Goal: Information Seeking & Learning: Learn about a topic

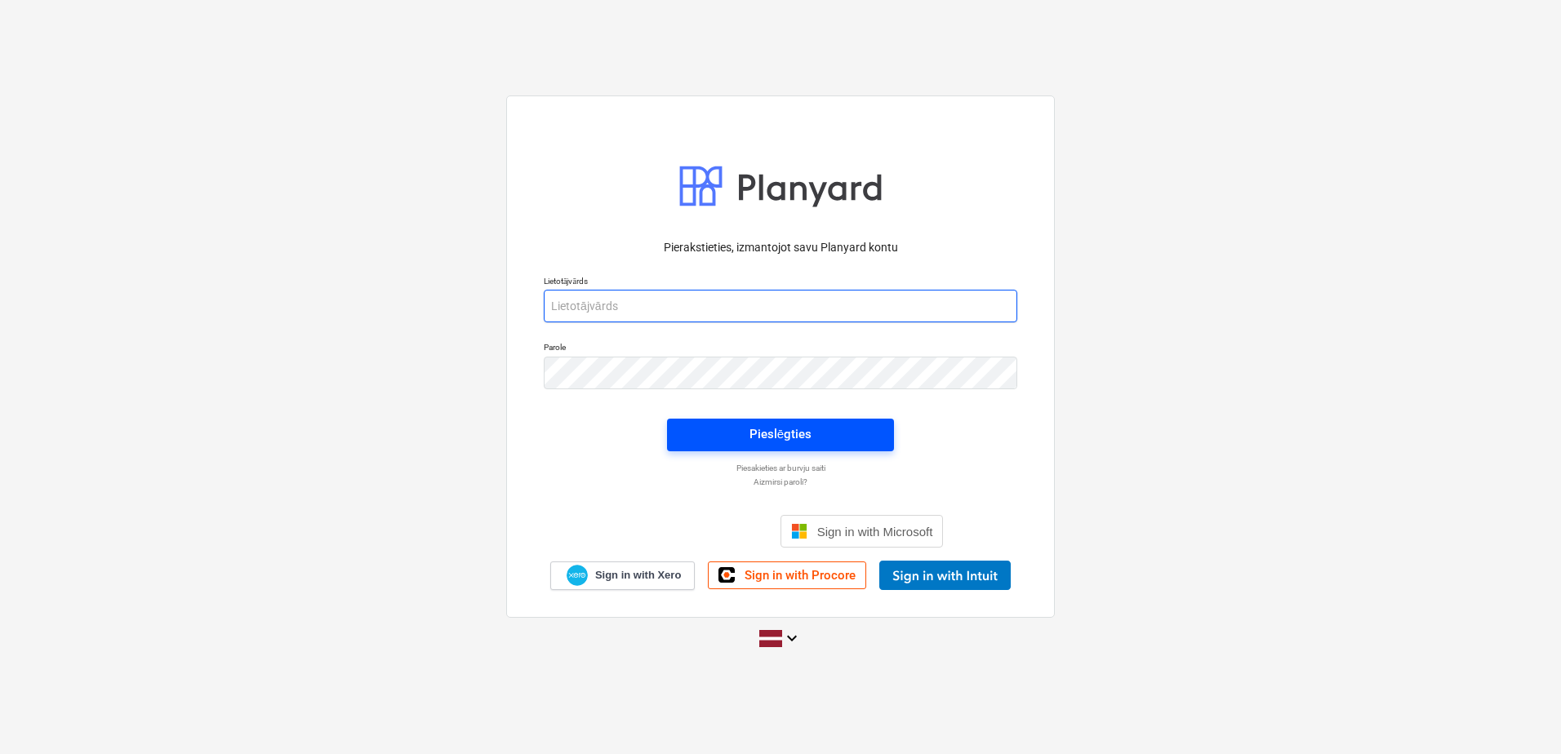
type input "[PERSON_NAME][EMAIL_ADDRESS][DOMAIN_NAME]"
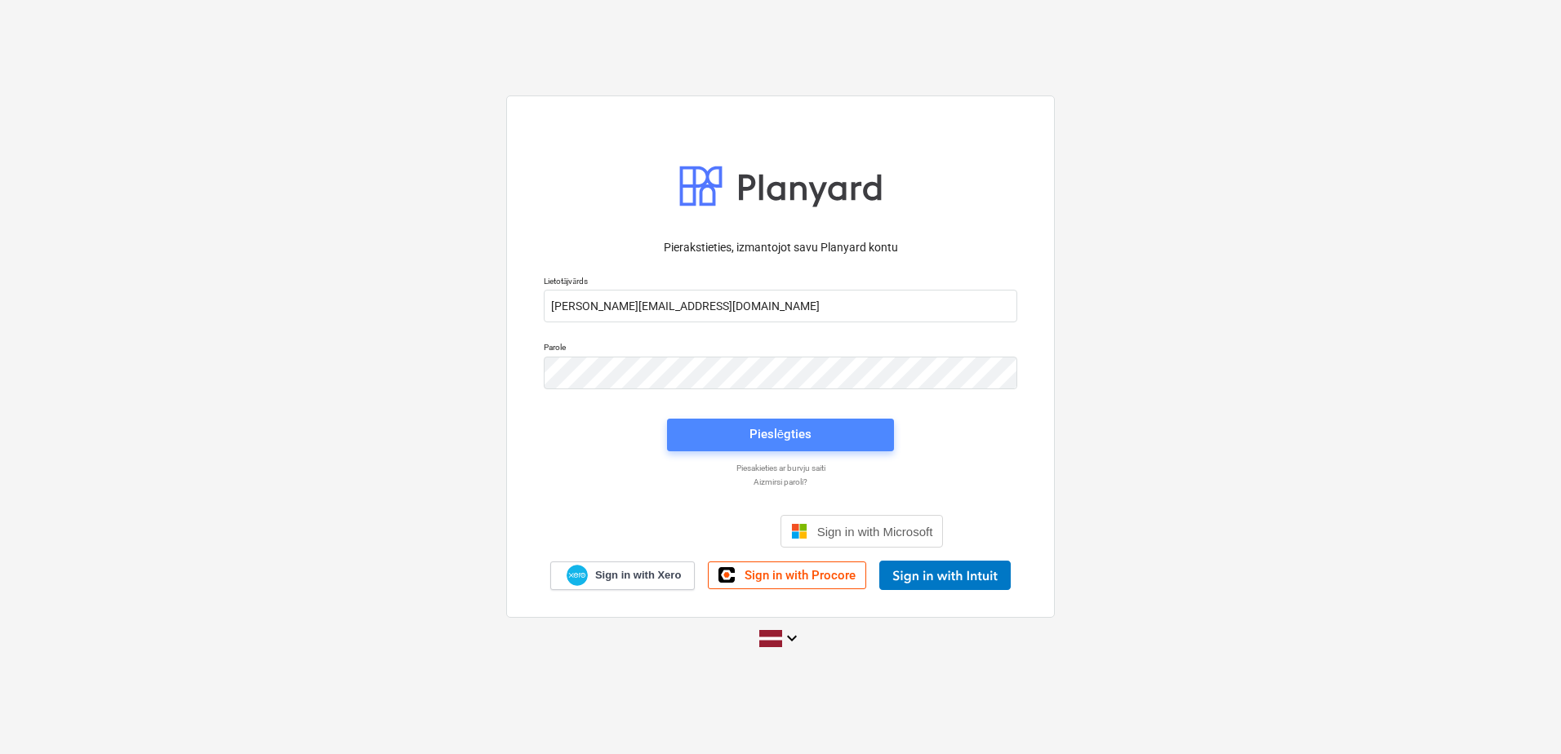
click at [733, 435] on span "Pieslēgties" at bounding box center [781, 434] width 188 height 21
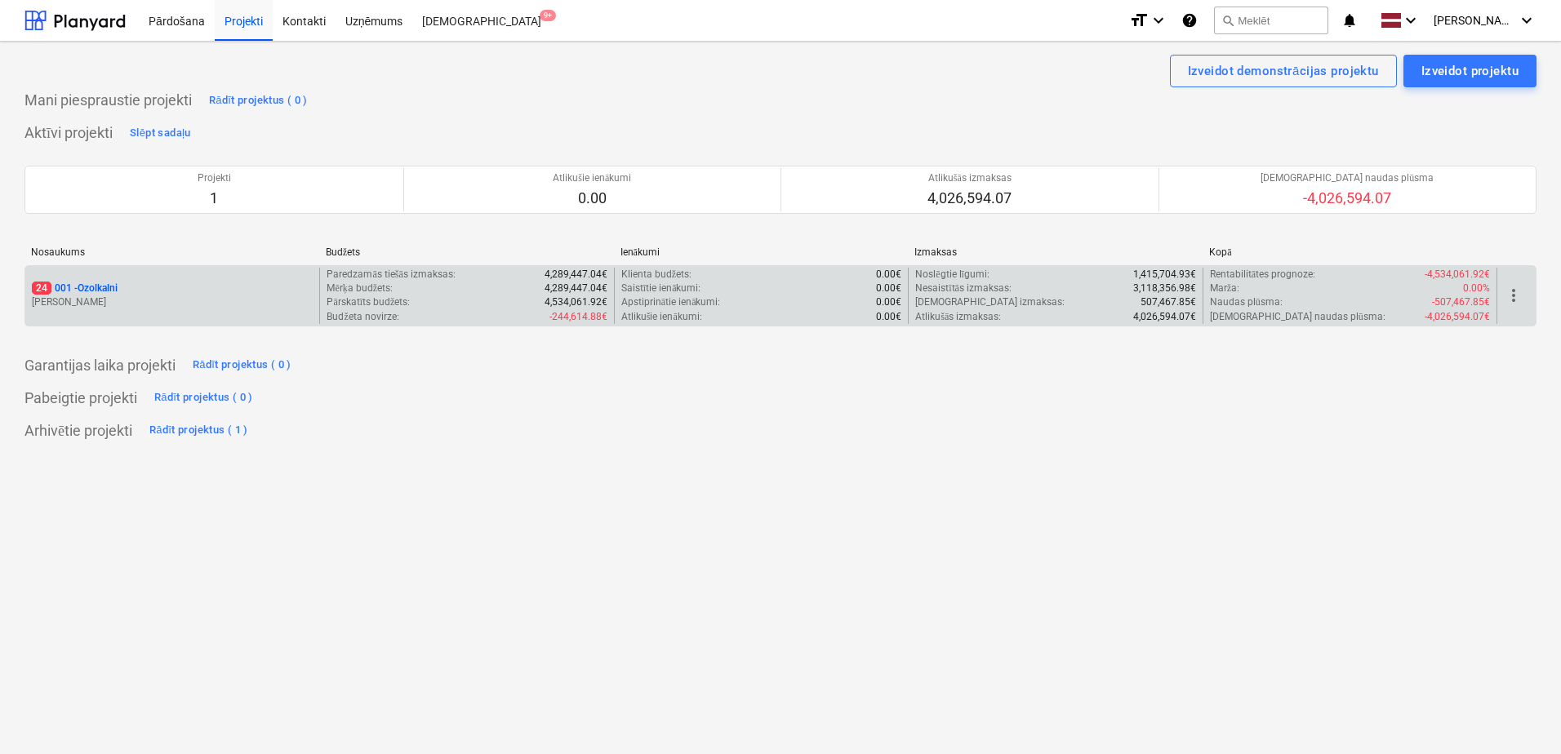
click at [236, 289] on div "24 001 - Ozolkalni" at bounding box center [172, 289] width 281 height 14
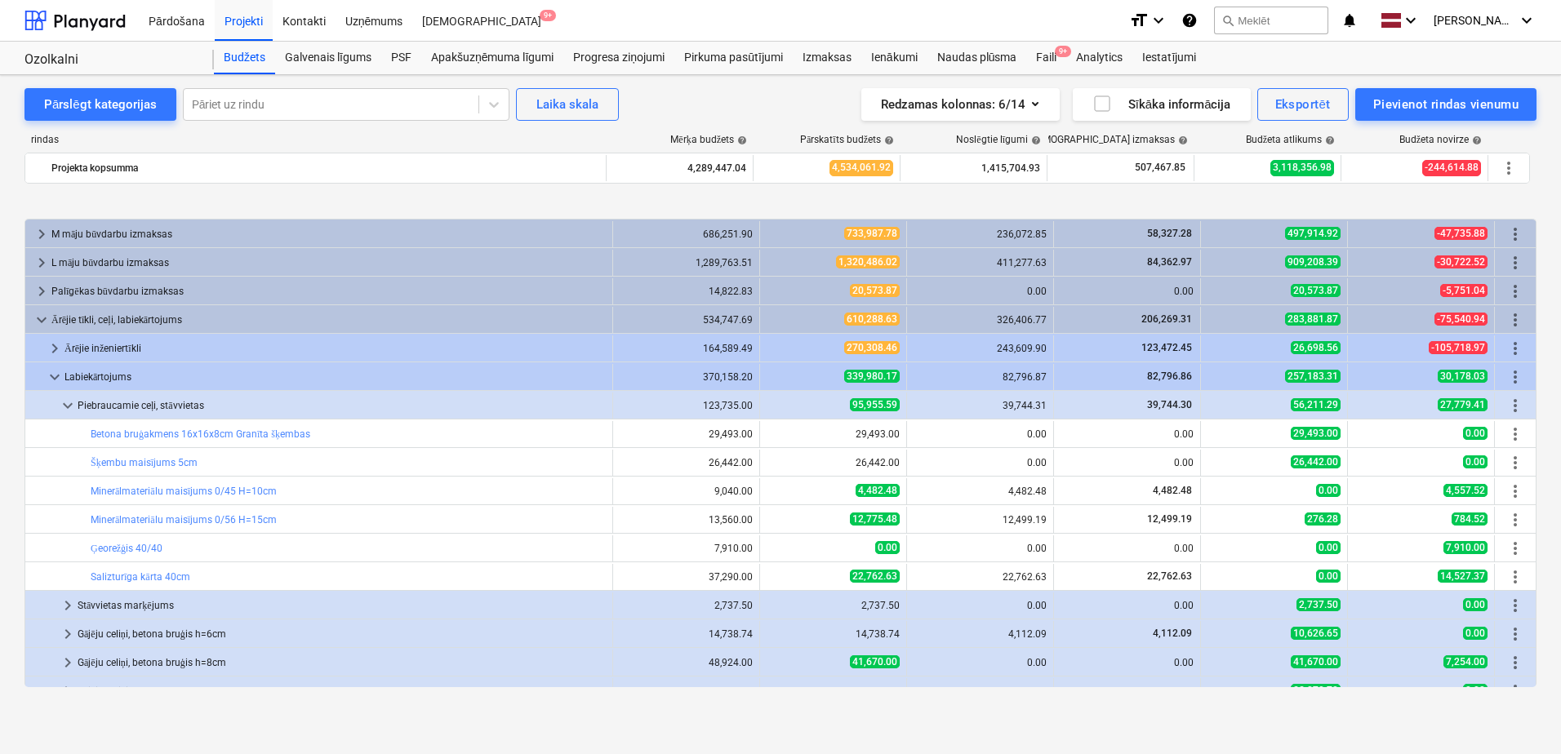
scroll to position [163, 0]
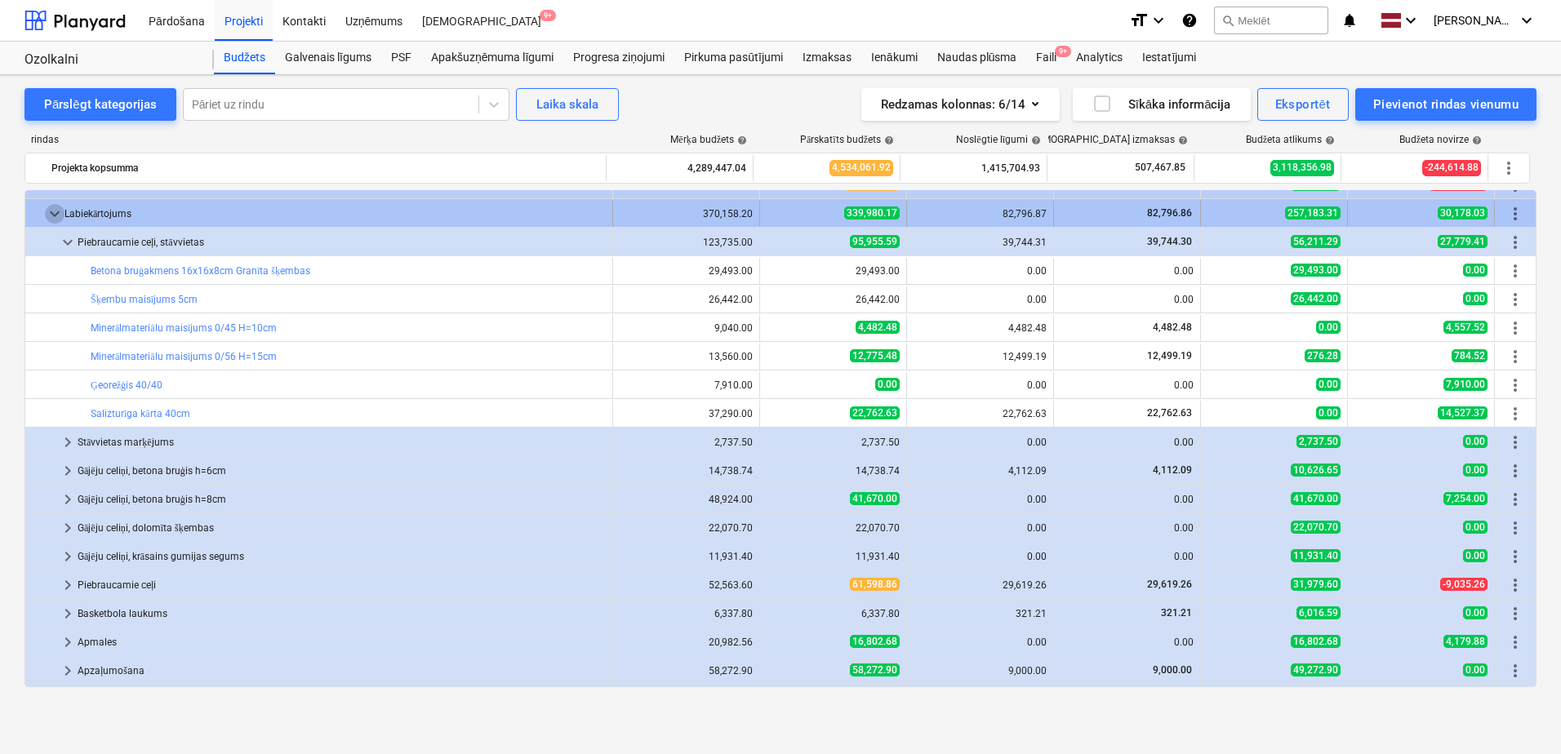
click at [45, 216] on span "keyboard_arrow_down" at bounding box center [55, 214] width 20 height 20
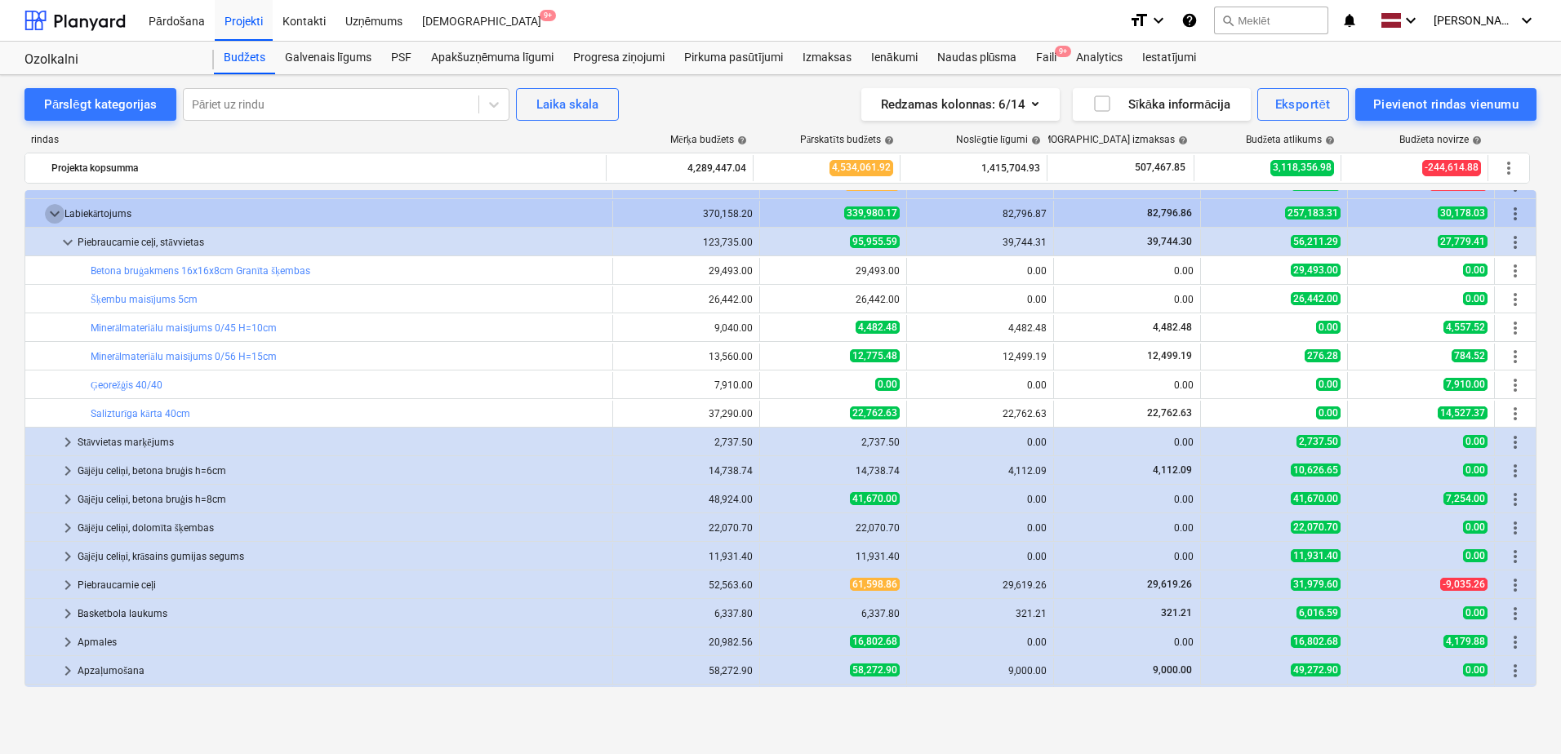
scroll to position [0, 0]
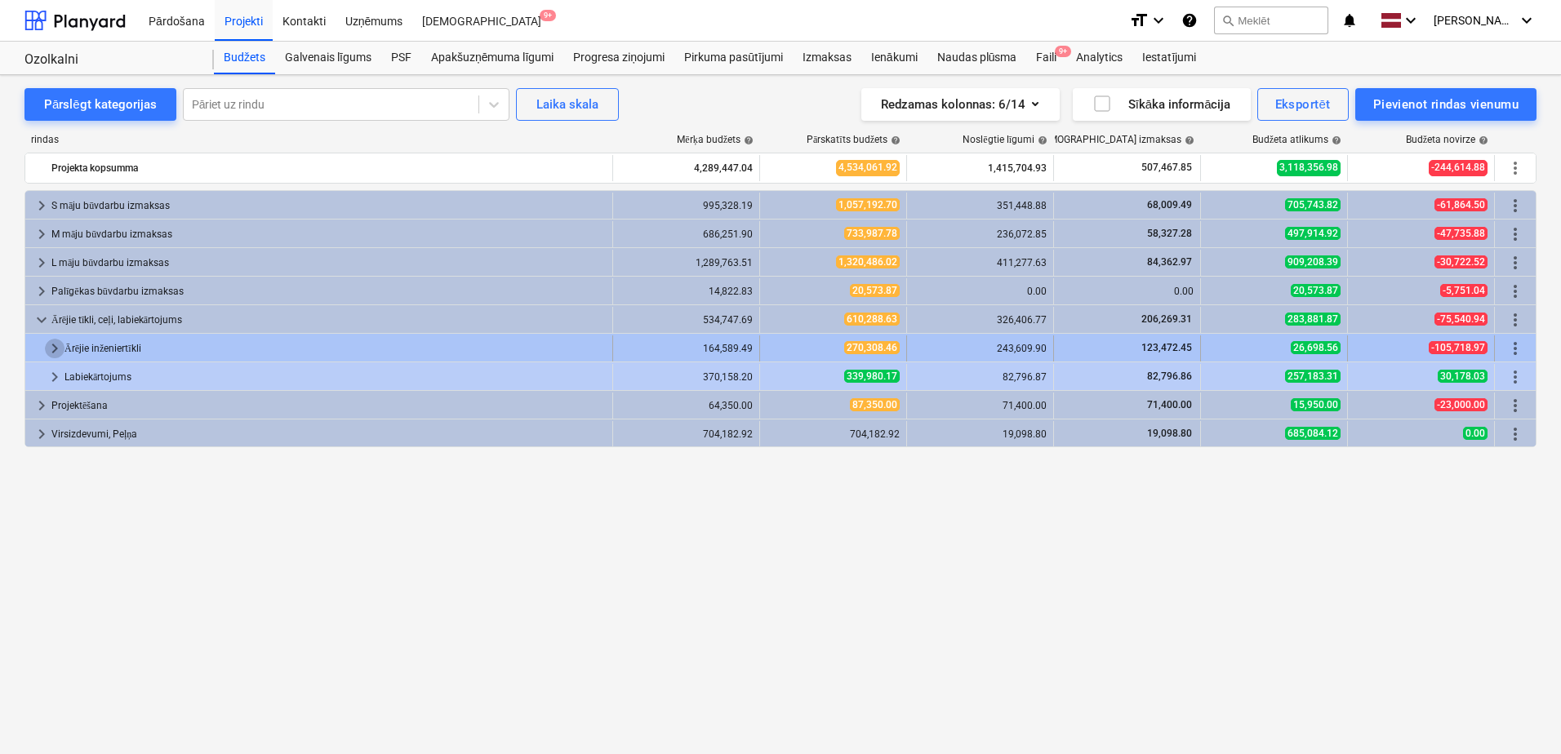
click at [51, 349] on span "keyboard_arrow_right" at bounding box center [55, 349] width 20 height 20
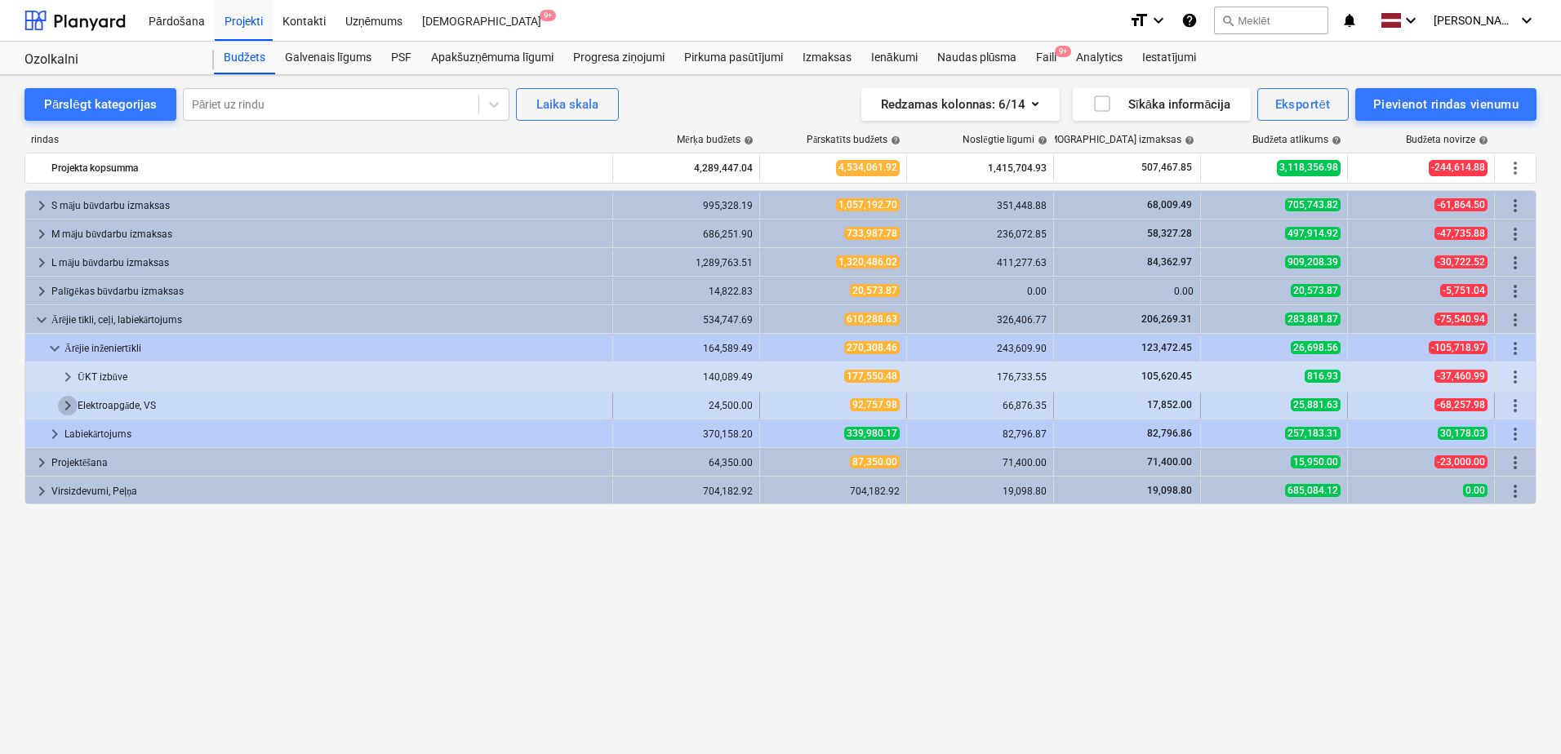
click at [69, 412] on span "keyboard_arrow_right" at bounding box center [68, 406] width 20 height 20
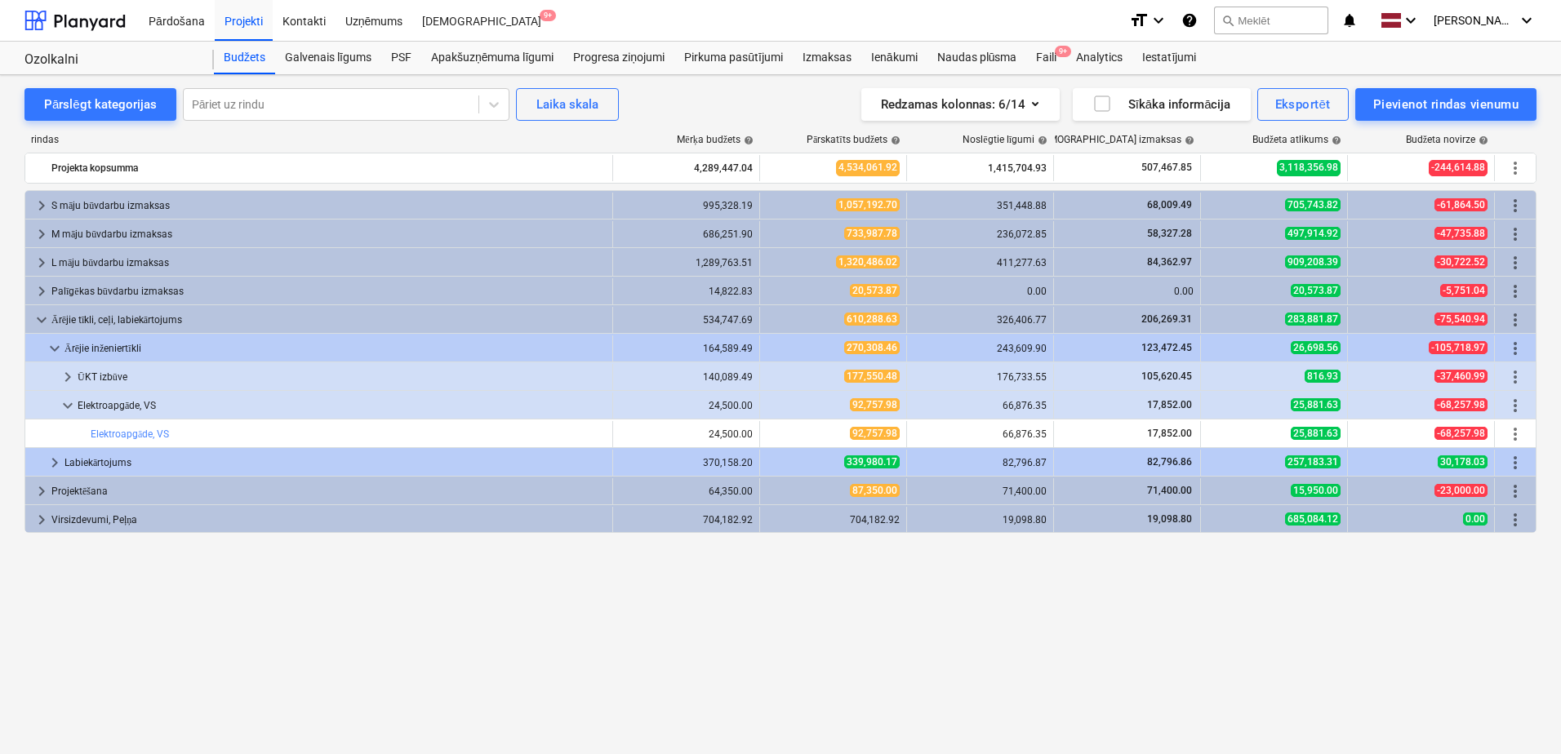
drag, startPoint x: 856, startPoint y: 634, endPoint x: 825, endPoint y: 625, distance: 31.8
drag, startPoint x: 825, startPoint y: 625, endPoint x: 797, endPoint y: 618, distance: 29.3
click at [797, 618] on div "keyboard_arrow_right S māju būvdarbu izmaksas 995,328.19 1,057,192.70 351,448.8…" at bounding box center [780, 438] width 1512 height 497
drag, startPoint x: 761, startPoint y: 543, endPoint x: 720, endPoint y: 558, distance: 43.7
click at [720, 558] on div "keyboard_arrow_right S māju būvdarbu izmaksas 995,328.19 1,057,192.70 351,448.8…" at bounding box center [780, 438] width 1512 height 497
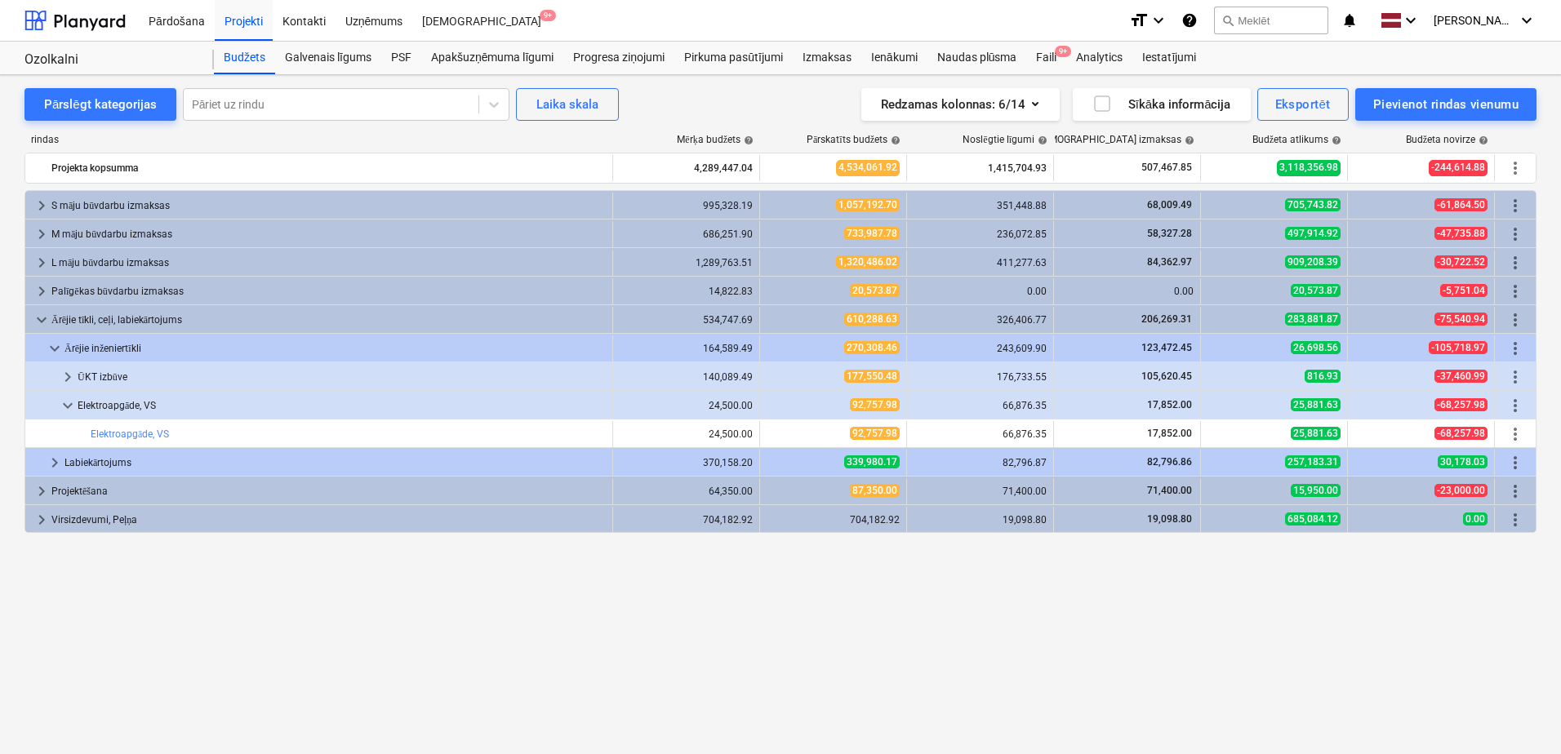
drag, startPoint x: 904, startPoint y: 543, endPoint x: 805, endPoint y: 568, distance: 102.0
click at [805, 568] on div "keyboard_arrow_right S māju būvdarbu izmaksas 995,328.19 1,057,192.70 351,448.8…" at bounding box center [780, 438] width 1512 height 497
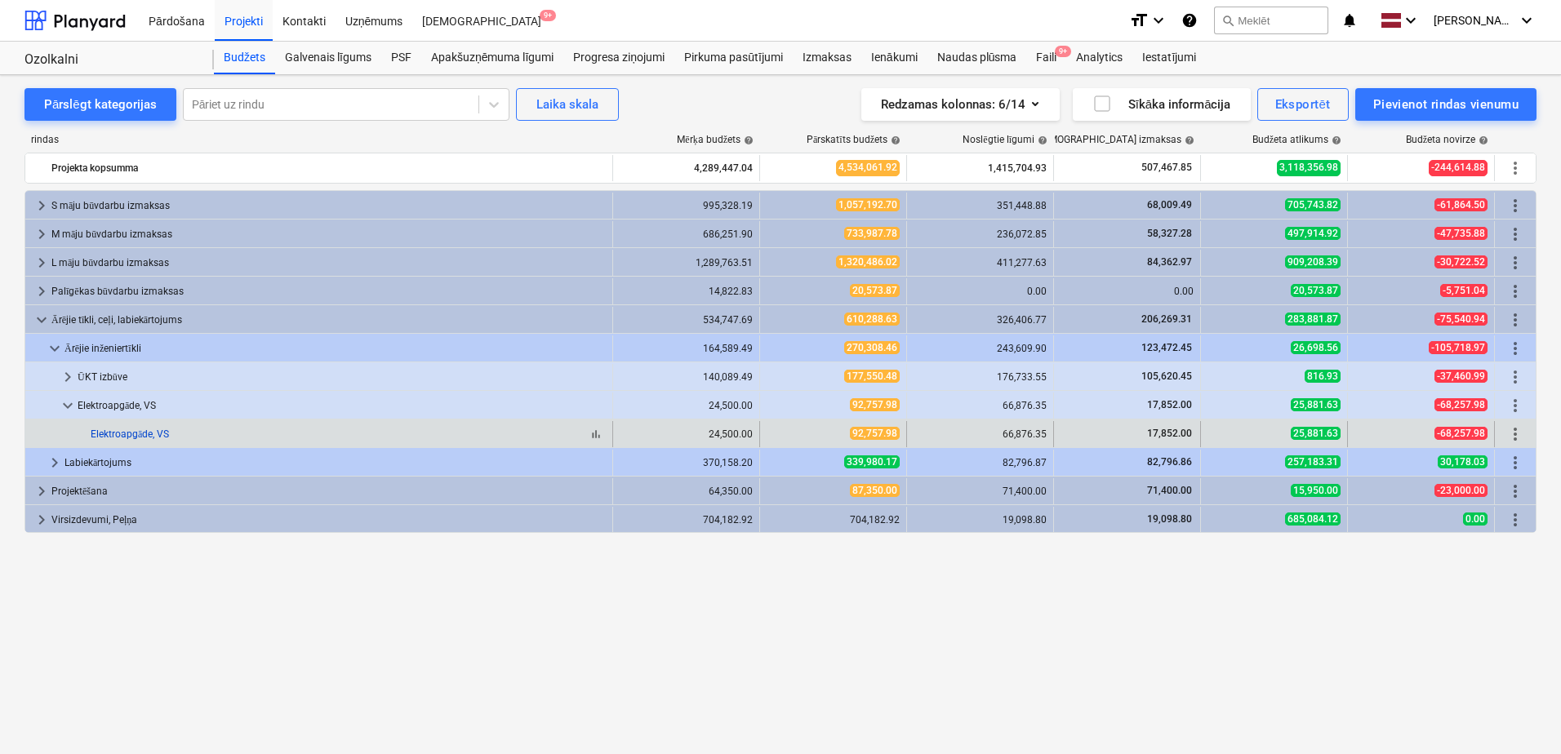
click at [127, 438] on link "Elektroapgāde, VS" at bounding box center [130, 434] width 78 height 11
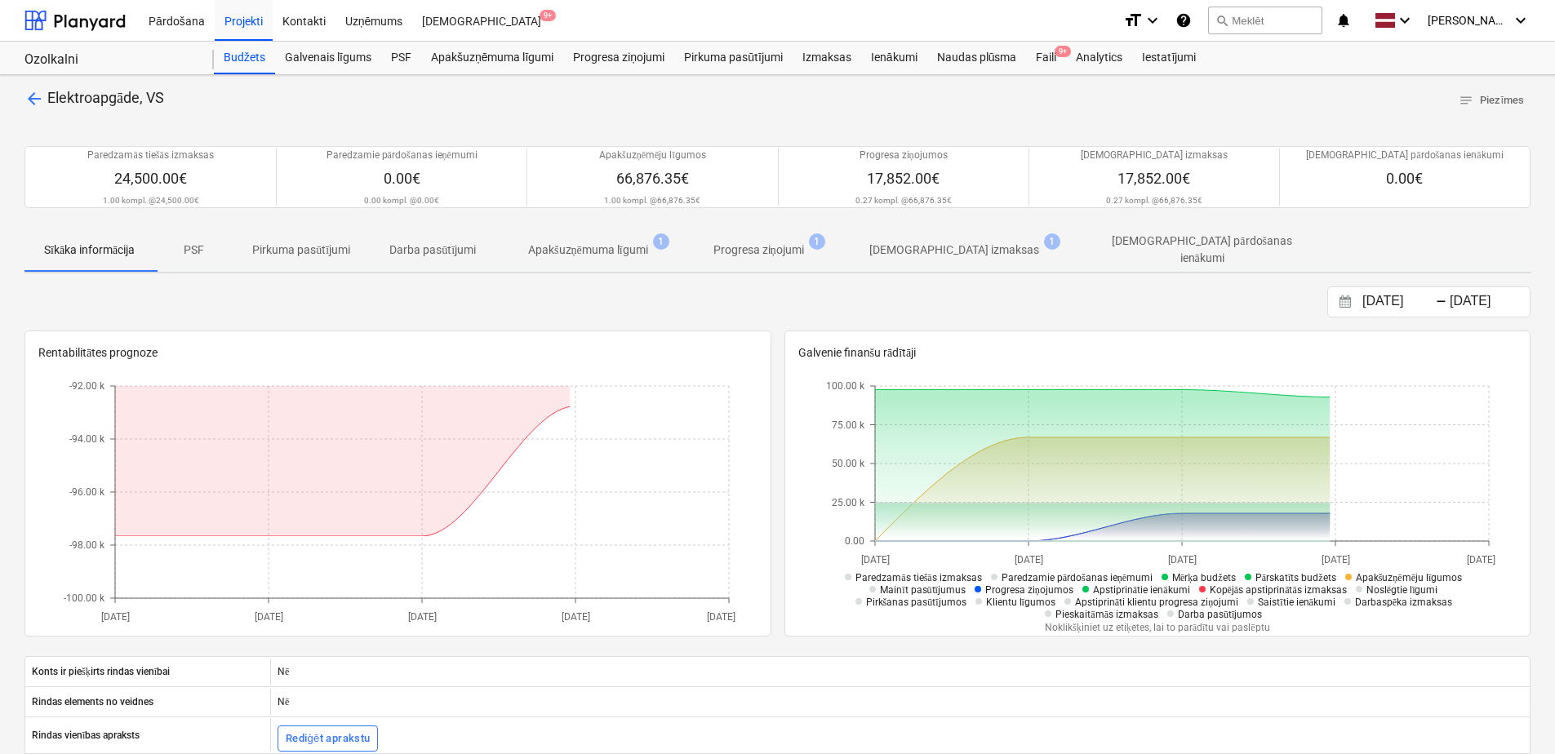
click at [329, 249] on p "Pirkuma pasūtījumi" at bounding box center [301, 250] width 98 height 17
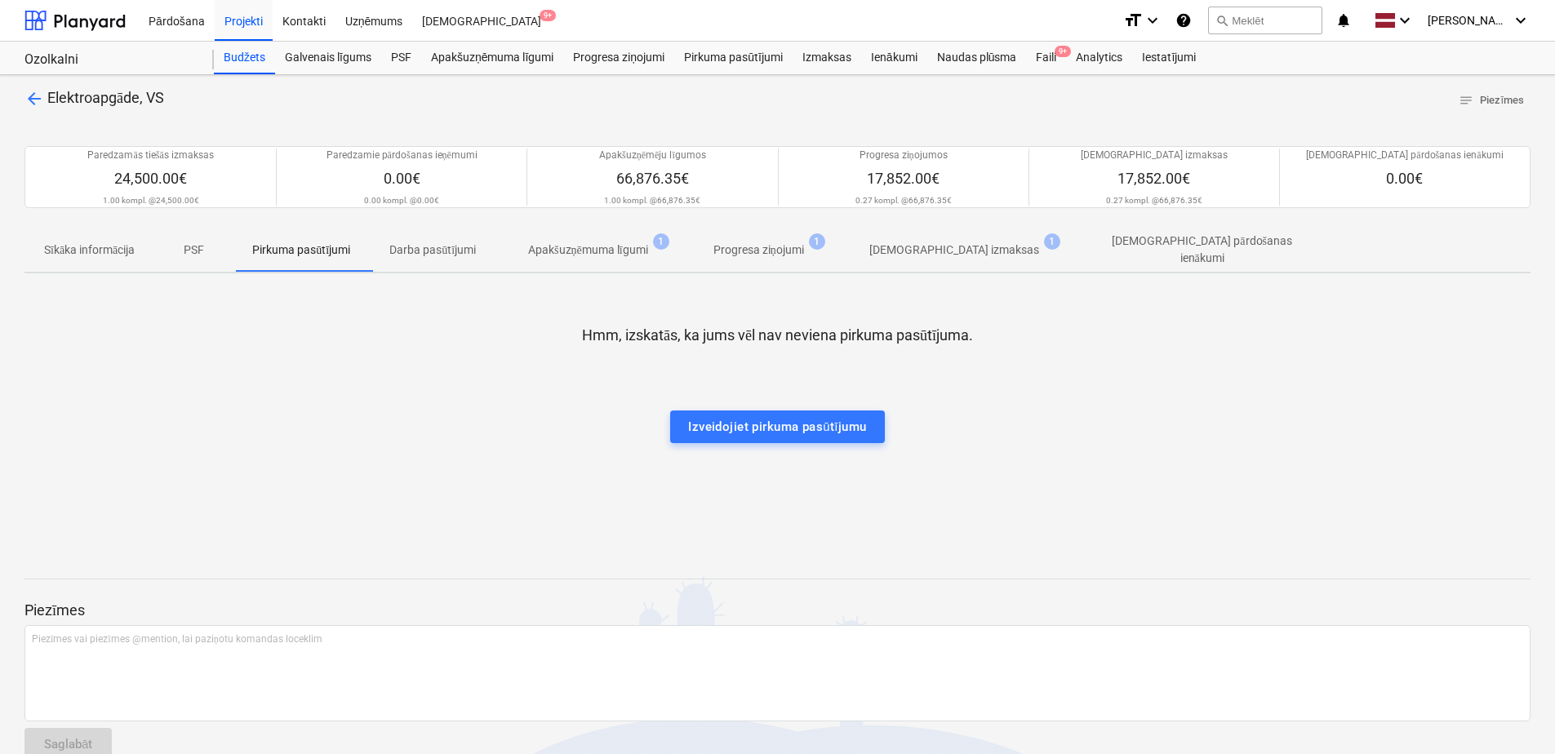
click at [192, 254] on p "PSF" at bounding box center [193, 250] width 39 height 17
click at [407, 251] on p "Darba pasūtījumi" at bounding box center [432, 250] width 87 height 17
click at [545, 256] on p "Apakšuzņēmuma līgumi" at bounding box center [588, 250] width 120 height 17
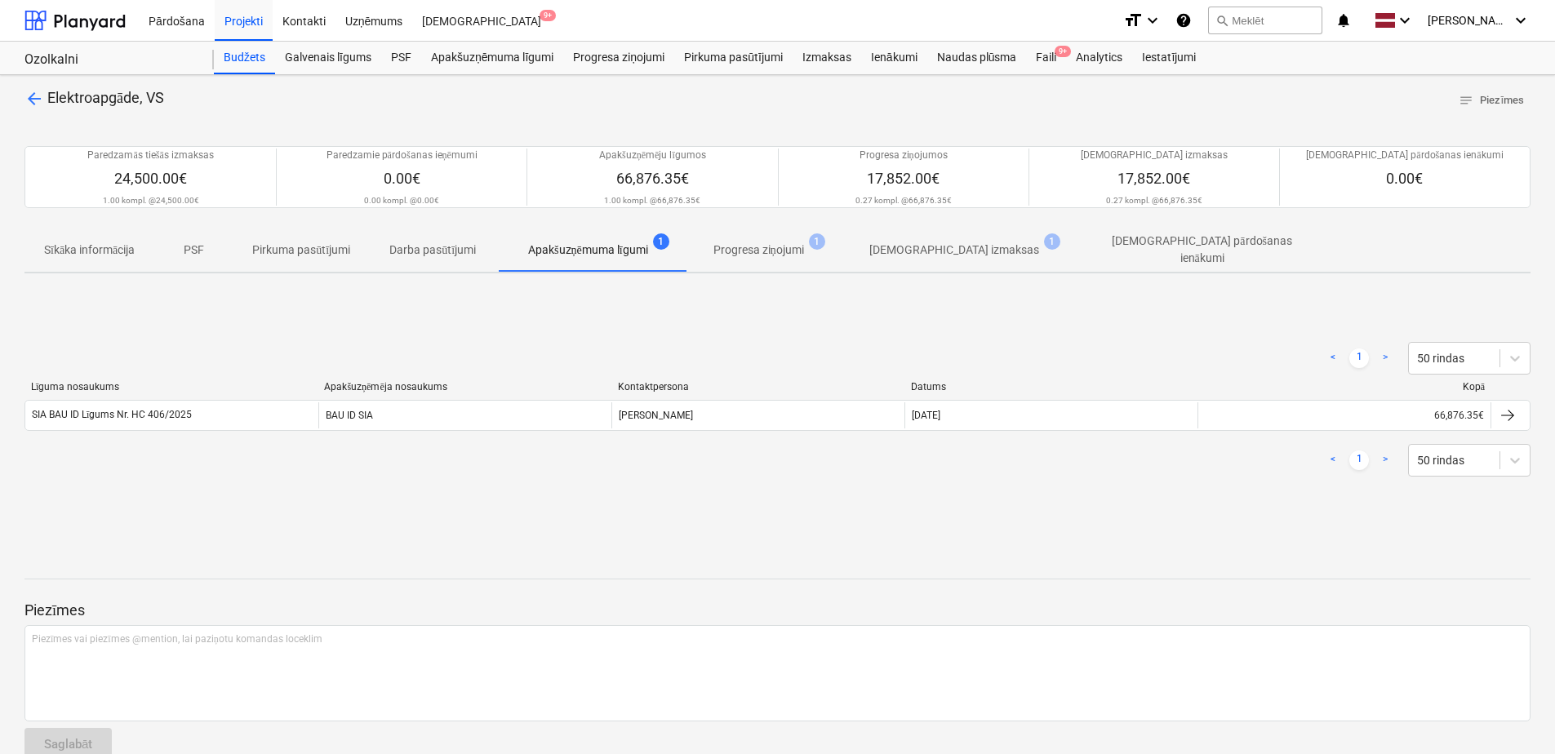
click at [781, 252] on p "Progresa ziņojumi" at bounding box center [759, 250] width 91 height 17
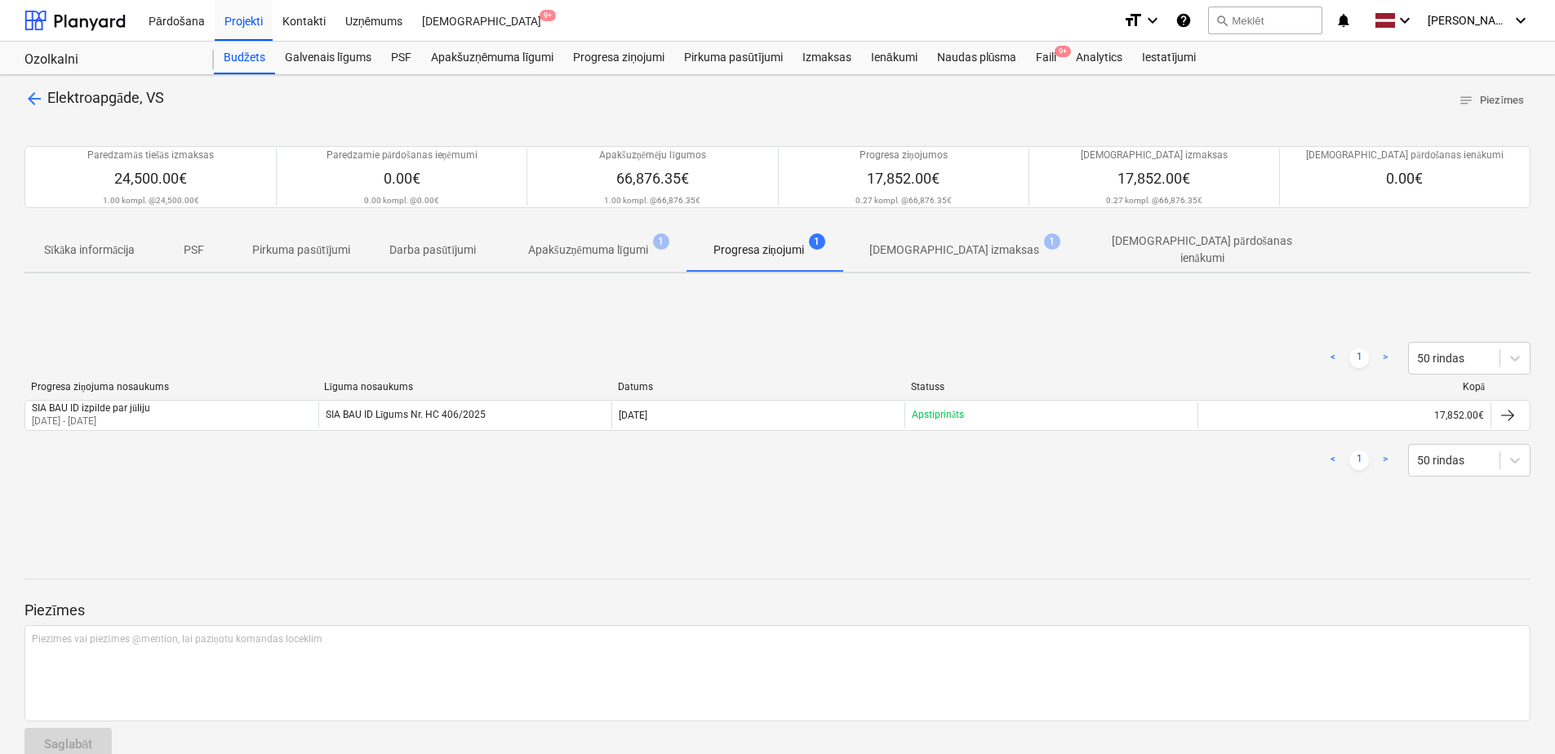
click at [928, 250] on p "[DEMOGRAPHIC_DATA] izmaksas" at bounding box center [955, 250] width 170 height 17
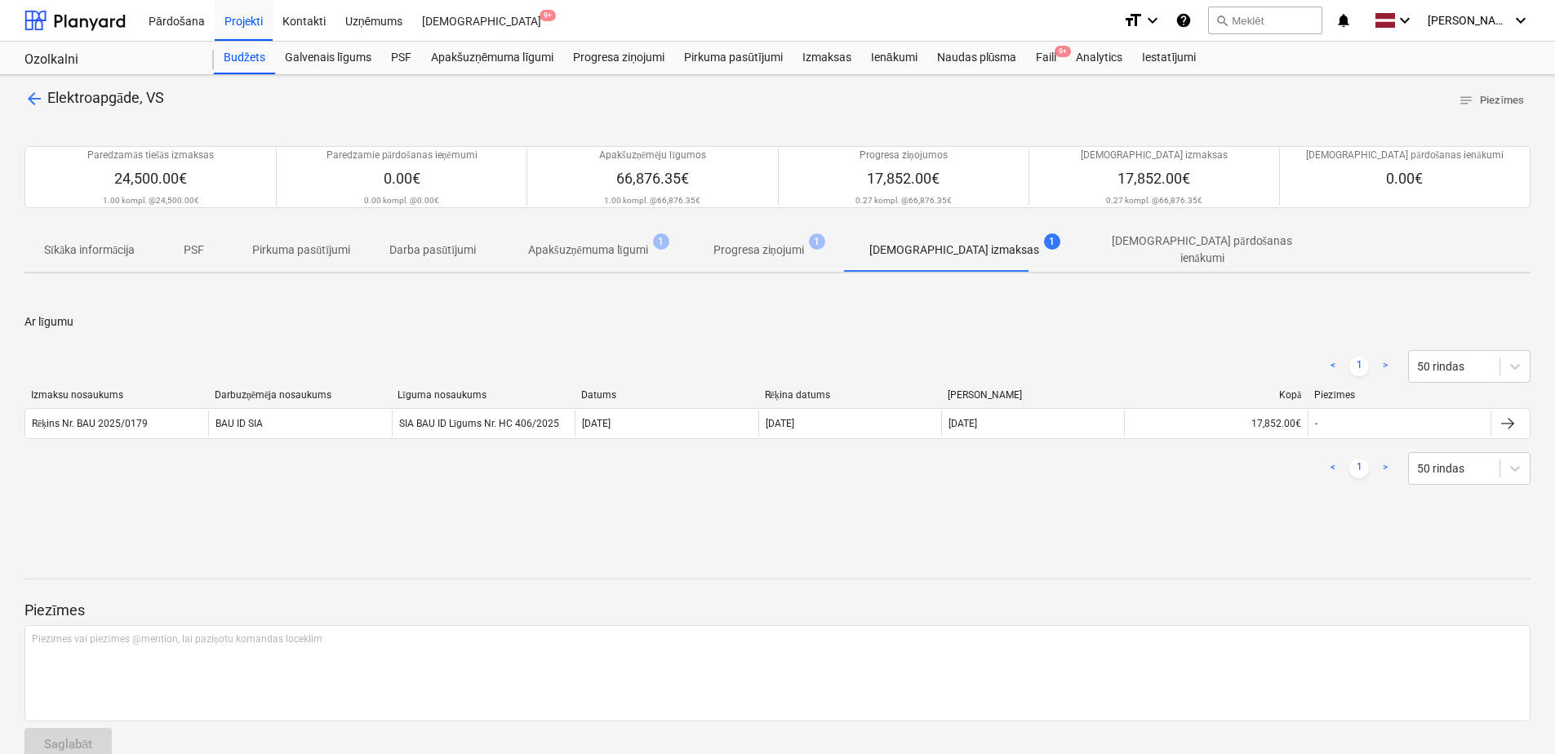
click at [128, 254] on p "Sīkāka informācija" at bounding box center [89, 250] width 91 height 17
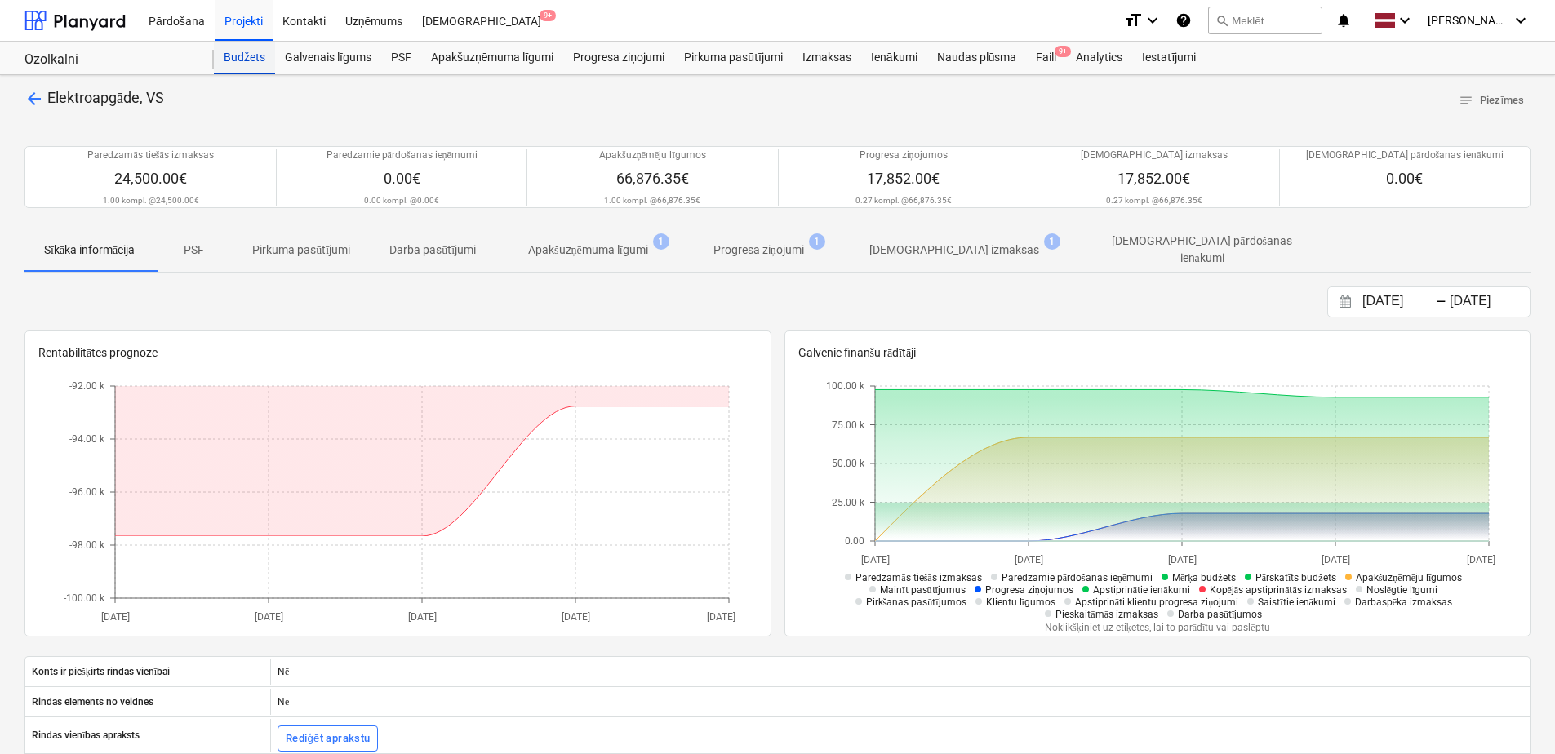
click at [248, 59] on div "Budžets" at bounding box center [244, 58] width 61 height 33
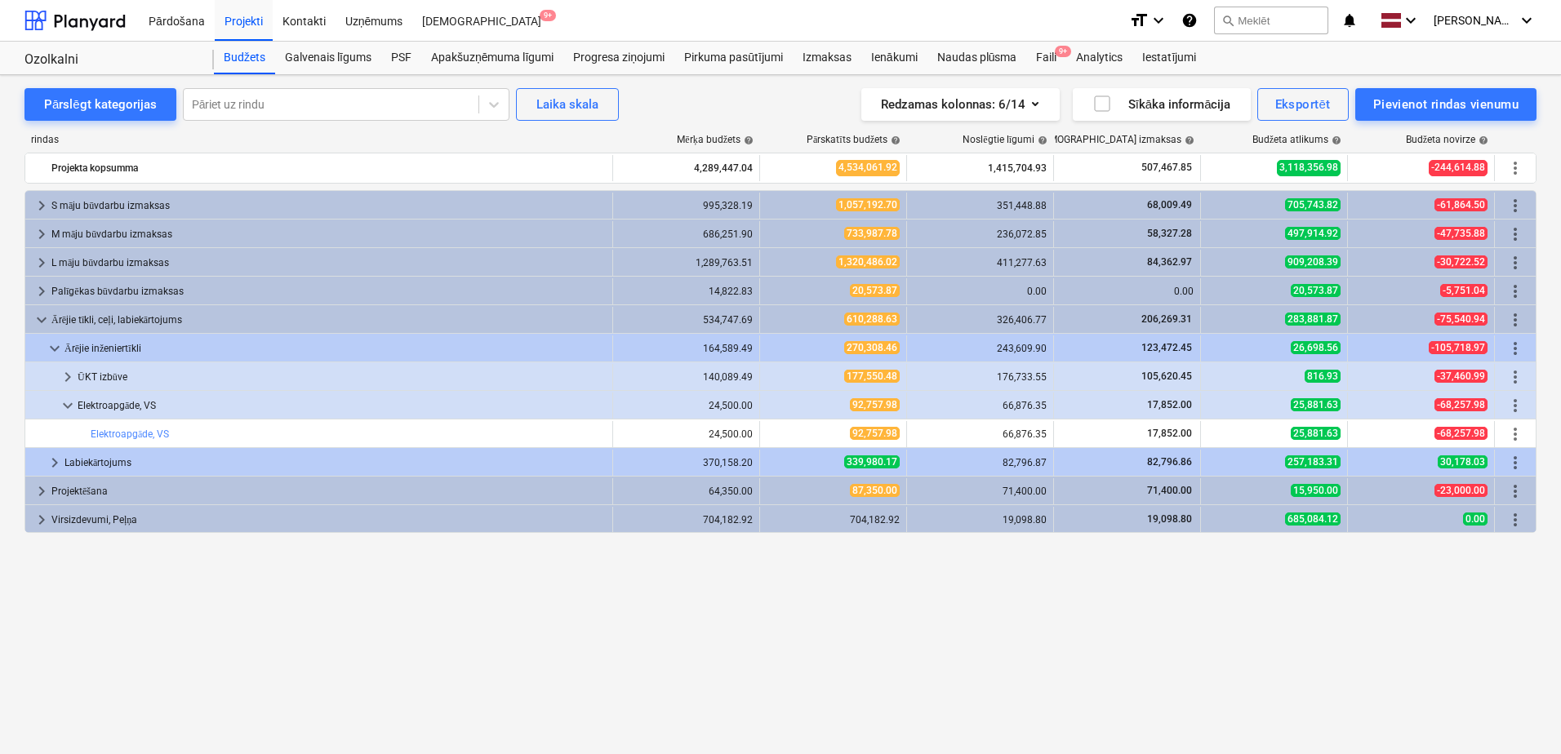
drag, startPoint x: 889, startPoint y: 603, endPoint x: 752, endPoint y: 610, distance: 137.4
click at [752, 610] on div "keyboard_arrow_right S māju būvdarbu izmaksas 995,328.19 1,057,192.70 351,448.8…" at bounding box center [780, 438] width 1512 height 497
drag, startPoint x: 977, startPoint y: 587, endPoint x: 938, endPoint y: 590, distance: 38.5
drag, startPoint x: 938, startPoint y: 590, endPoint x: 919, endPoint y: 591, distance: 19.6
click at [919, 591] on div "keyboard_arrow_right S māju būvdarbu izmaksas 995,328.19 1,057,192.70 351,448.8…" at bounding box center [780, 438] width 1512 height 497
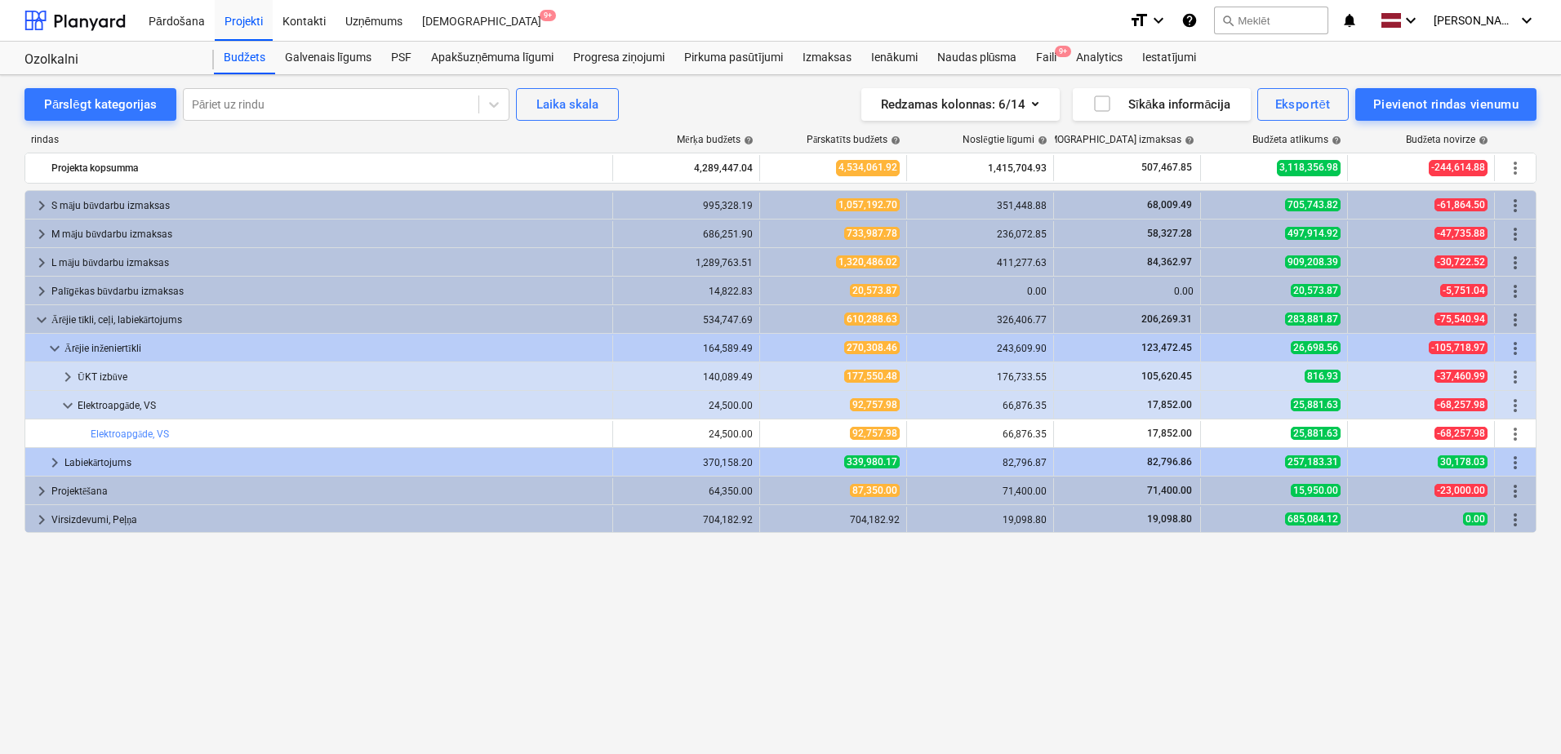
drag, startPoint x: 812, startPoint y: 568, endPoint x: 758, endPoint y: 578, distance: 55.6
drag, startPoint x: 758, startPoint y: 578, endPoint x: 732, endPoint y: 582, distance: 25.6
click at [732, 582] on div "keyboard_arrow_right S māju būvdarbu izmaksas 995,328.19 1,057,192.70 351,448.8…" at bounding box center [780, 438] width 1512 height 497
